Goal: Task Accomplishment & Management: Use online tool/utility

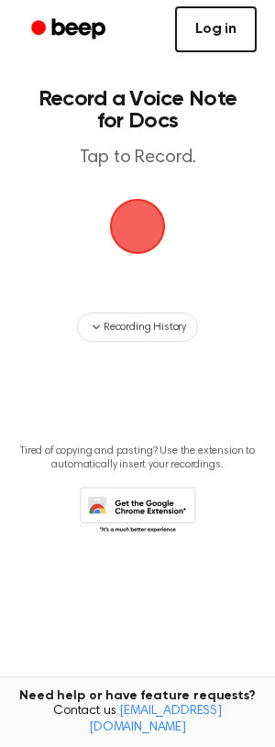
click at [193, 39] on link "Log in" at bounding box center [216, 29] width 82 height 46
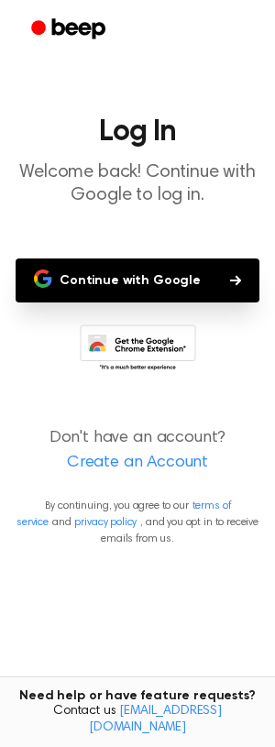
click at [182, 284] on button "Continue with Google" at bounding box center [138, 280] width 244 height 44
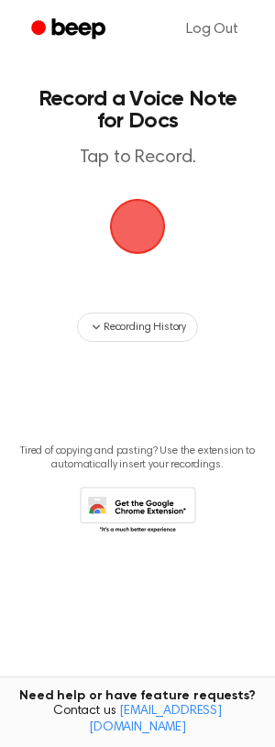
click at [137, 231] on span "button" at bounding box center [138, 227] width 94 height 94
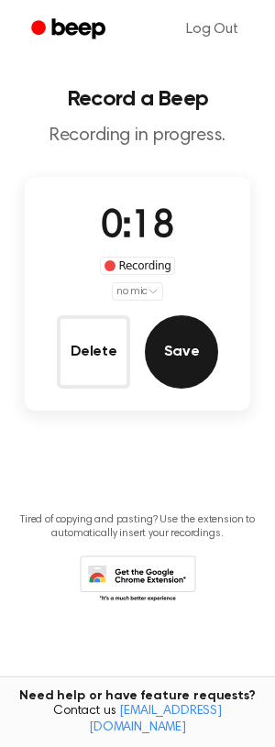
click at [180, 347] on button "Save" at bounding box center [181, 351] width 73 height 73
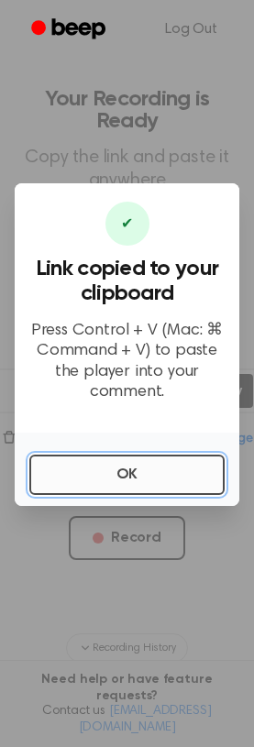
click at [107, 478] on button "OK" at bounding box center [126, 475] width 195 height 40
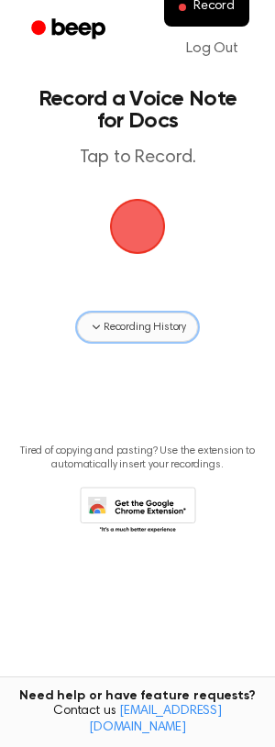
click at [142, 334] on span "Recording History" at bounding box center [145, 327] width 82 height 16
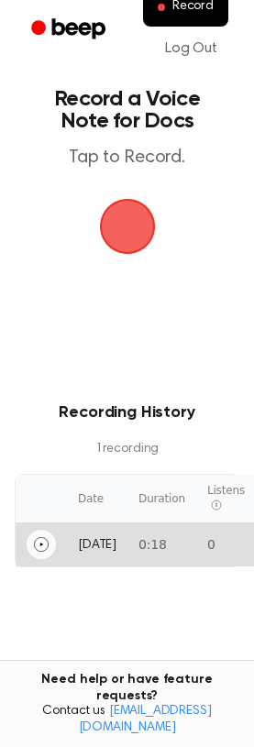
click at [34, 539] on icon "Play" at bounding box center [41, 544] width 15 height 15
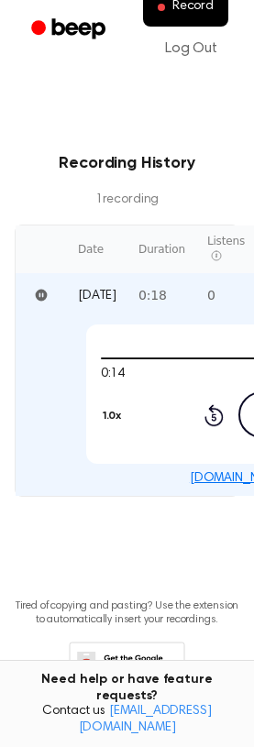
scroll to position [302, 0]
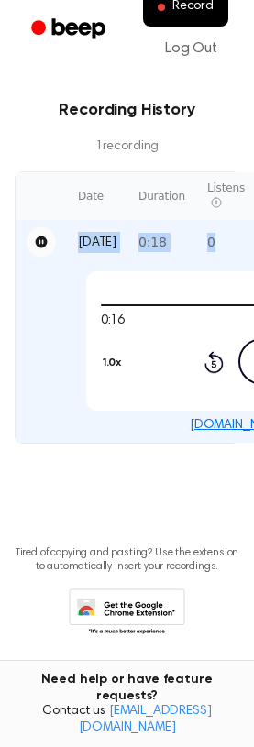
drag, startPoint x: 210, startPoint y: 247, endPoint x: 35, endPoint y: 235, distance: 175.5
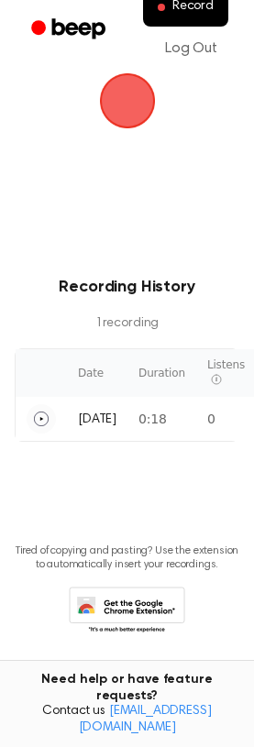
click at [127, 466] on main "Record a Voice Note for Docs Tap to Record. Recording History 1 recording Date …" at bounding box center [127, 281] width 254 height 814
